Goal: Transaction & Acquisition: Download file/media

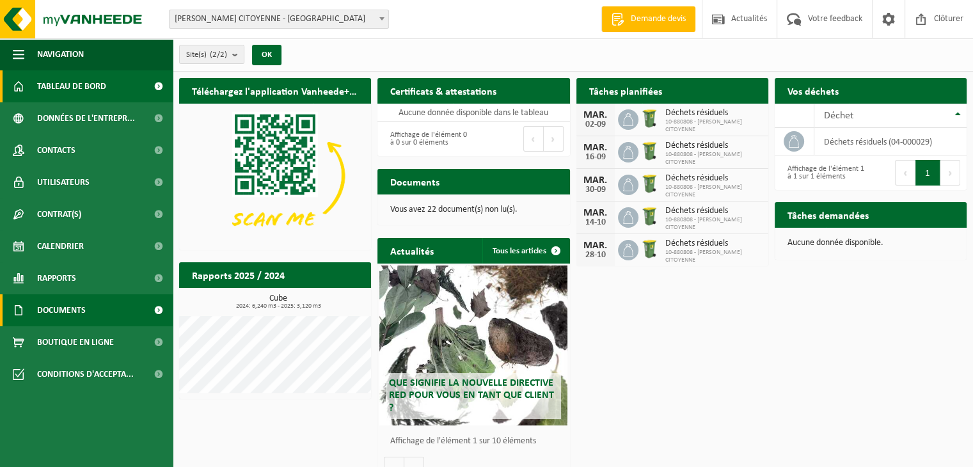
click at [71, 318] on span "Documents" at bounding box center [61, 310] width 49 height 32
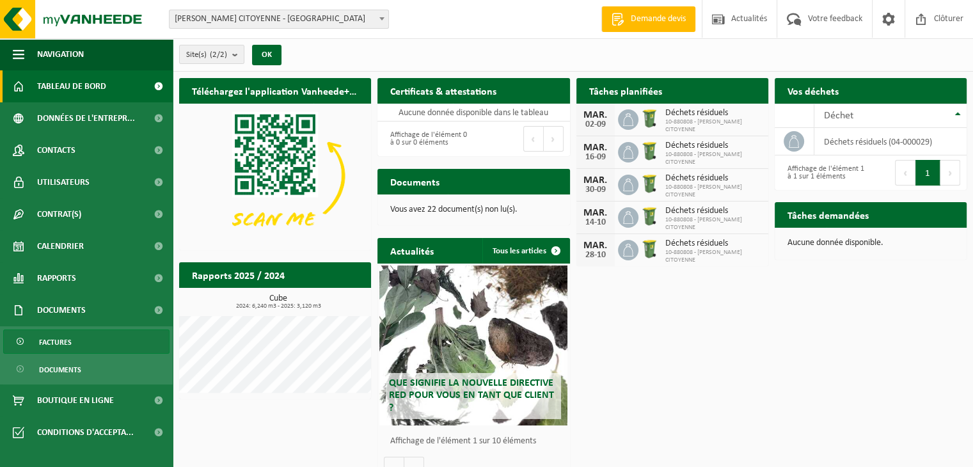
click at [72, 351] on link "Factures" at bounding box center [86, 342] width 166 height 24
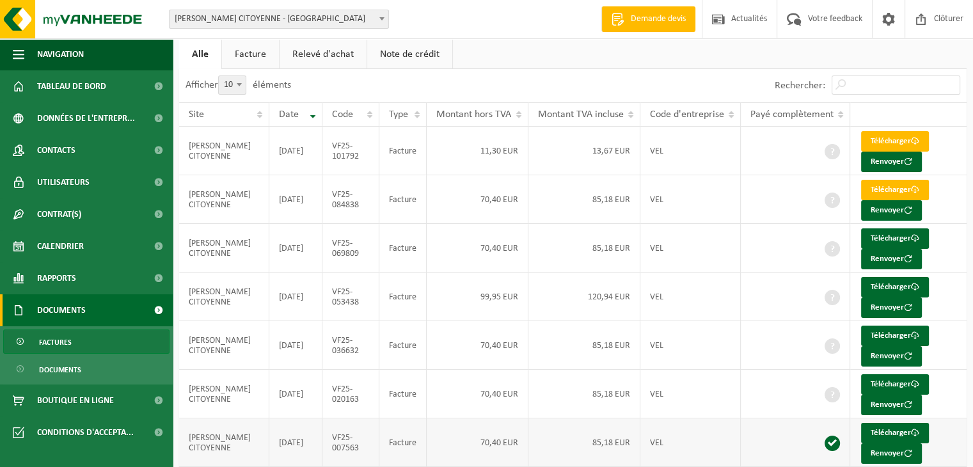
scroll to position [128, 0]
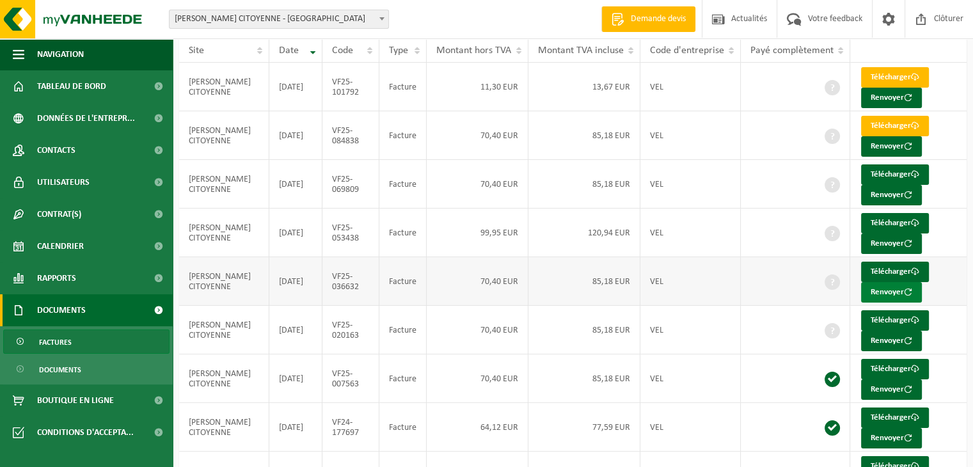
drag, startPoint x: 887, startPoint y: 312, endPoint x: 885, endPoint y: 292, distance: 19.3
click at [887, 312] on link "Télécharger" at bounding box center [895, 320] width 68 height 20
click at [875, 265] on link "Télécharger" at bounding box center [895, 272] width 68 height 20
click at [882, 216] on link "Télécharger" at bounding box center [895, 223] width 68 height 20
click at [883, 175] on link "Télécharger" at bounding box center [895, 174] width 68 height 20
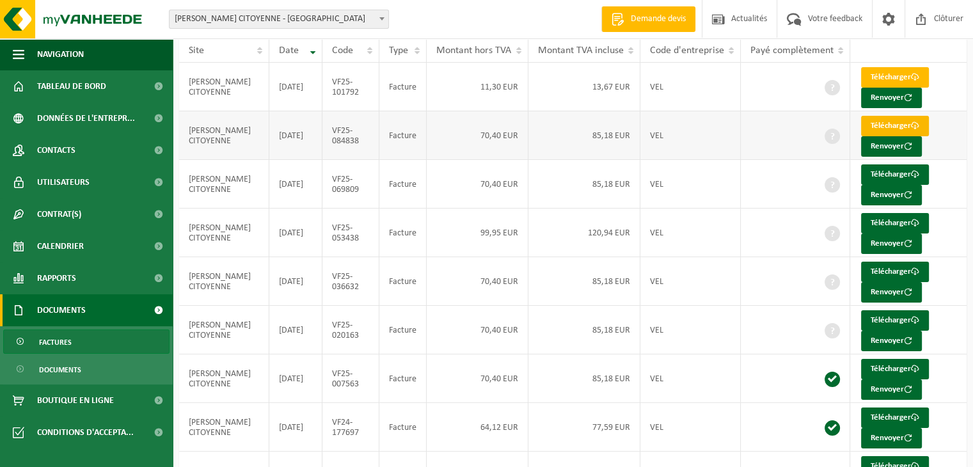
click at [884, 124] on link "Télécharger" at bounding box center [895, 126] width 68 height 20
click at [886, 75] on link "Télécharger" at bounding box center [895, 77] width 68 height 20
click at [205, 83] on td "DENISE - RUCHE CITOYENNE" at bounding box center [224, 87] width 90 height 49
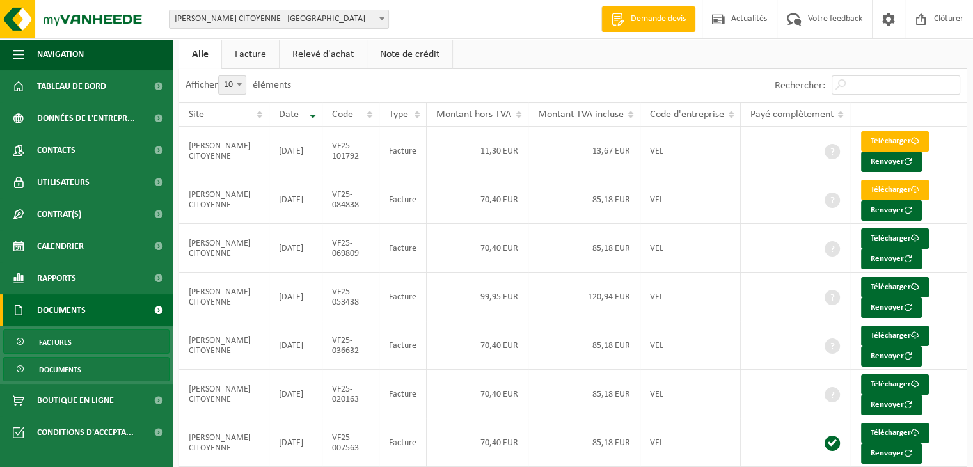
click at [66, 363] on span "Documents" at bounding box center [60, 370] width 42 height 24
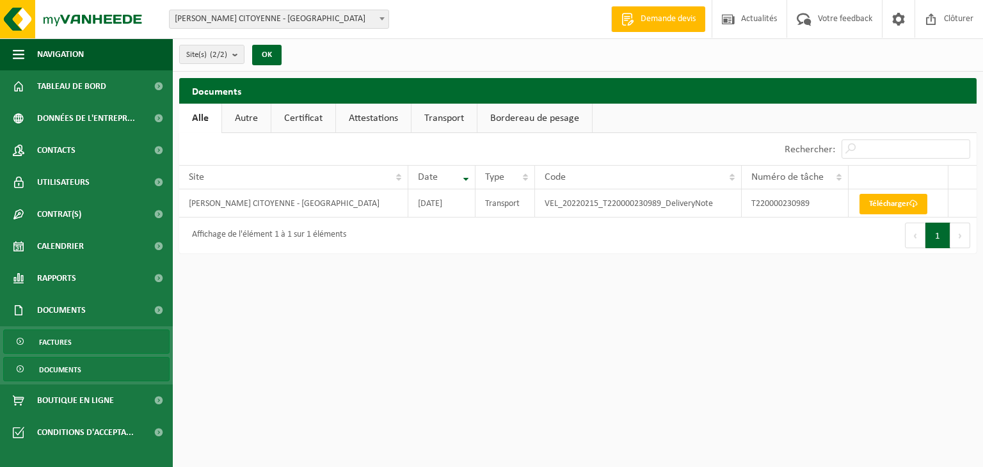
click at [70, 346] on span "Factures" at bounding box center [55, 342] width 33 height 24
